Goal: Task Accomplishment & Management: Use online tool/utility

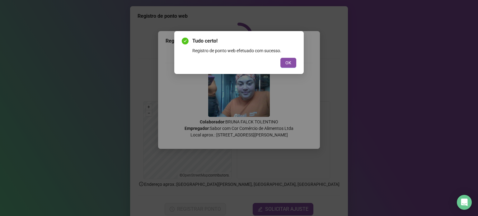
click at [291, 61] on span "OK" at bounding box center [289, 62] width 6 height 7
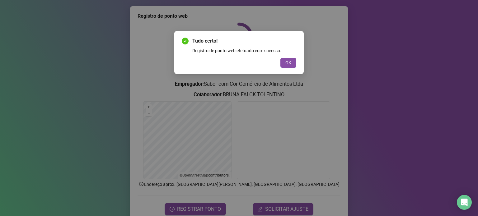
click at [289, 64] on div "Tudo certo! Registro de ponto web efetuado com sucesso. OK" at bounding box center [239, 108] width 478 height 216
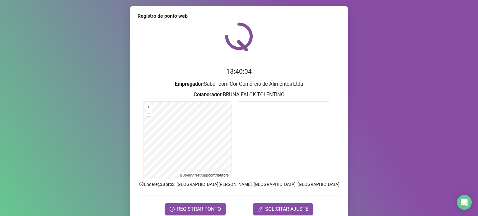
scroll to position [26, 0]
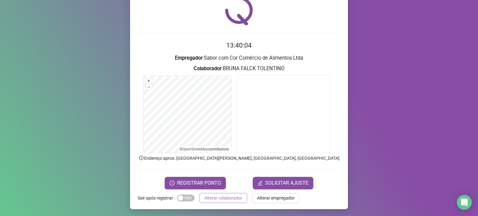
click at [216, 200] on span "Alterar colaborador" at bounding box center [224, 198] width 38 height 7
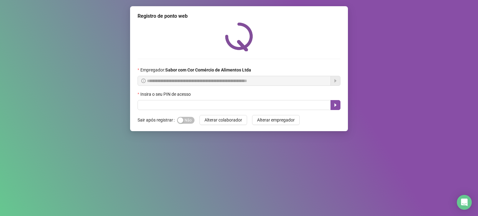
scroll to position [0, 0]
click at [197, 105] on input "text" at bounding box center [234, 105] width 193 height 10
type input "*****"
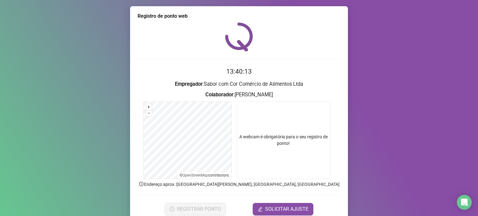
scroll to position [26, 0]
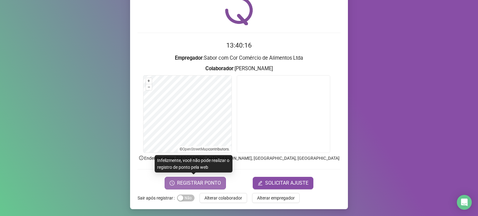
click at [200, 185] on span "REGISTRAR PONTO" at bounding box center [199, 183] width 44 height 7
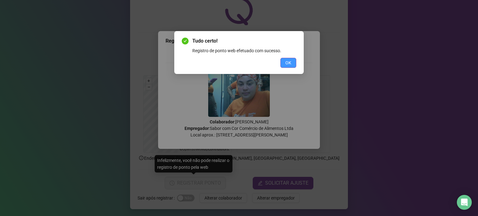
click at [284, 59] on button "OK" at bounding box center [289, 63] width 16 height 10
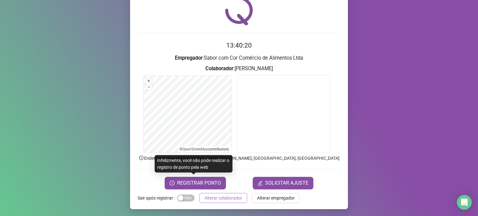
click at [228, 199] on span "Alterar colaborador" at bounding box center [224, 198] width 38 height 7
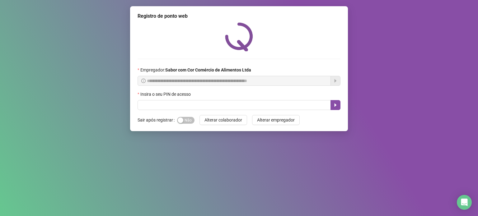
scroll to position [0, 0]
click at [199, 105] on input "text" at bounding box center [234, 105] width 193 height 10
type input "*****"
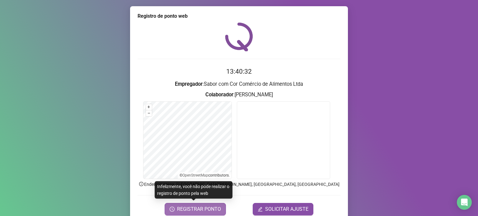
click at [194, 208] on span "REGISTRAR PONTO" at bounding box center [199, 209] width 44 height 7
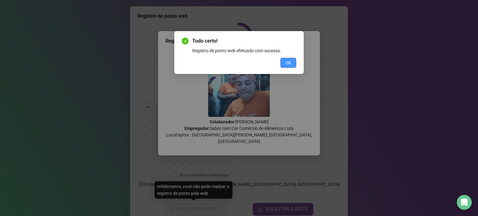
click at [289, 62] on span "OK" at bounding box center [289, 62] width 6 height 7
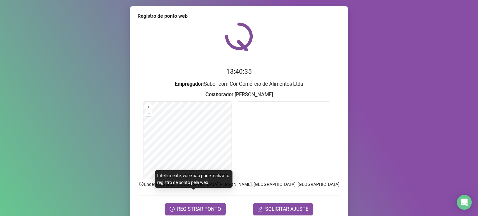
scroll to position [26, 0]
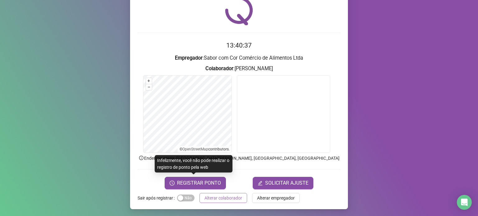
click at [208, 199] on span "Alterar colaborador" at bounding box center [224, 198] width 38 height 7
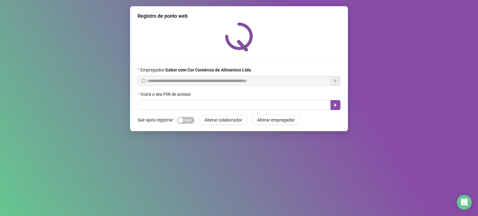
scroll to position [0, 0]
